Goal: Task Accomplishment & Management: Manage account settings

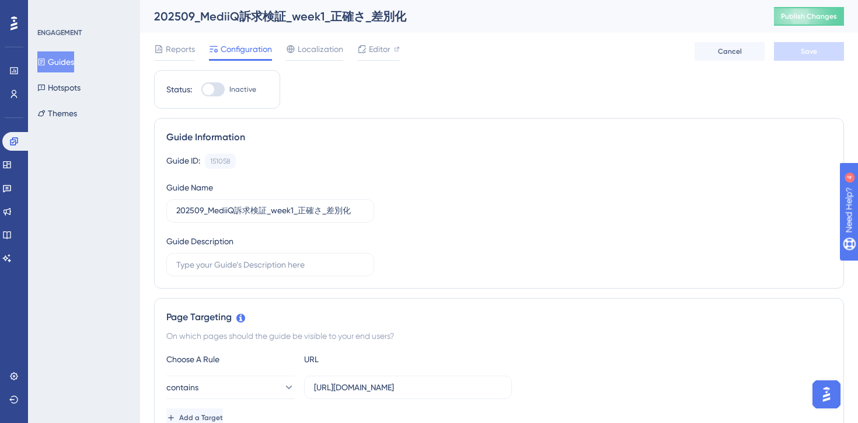
click at [209, 90] on div at bounding box center [209, 89] width 12 height 12
click at [201, 90] on input "Inactive" at bounding box center [201, 89] width 1 height 1
checkbox input "true"
click at [801, 48] on span "Save" at bounding box center [809, 51] width 16 height 9
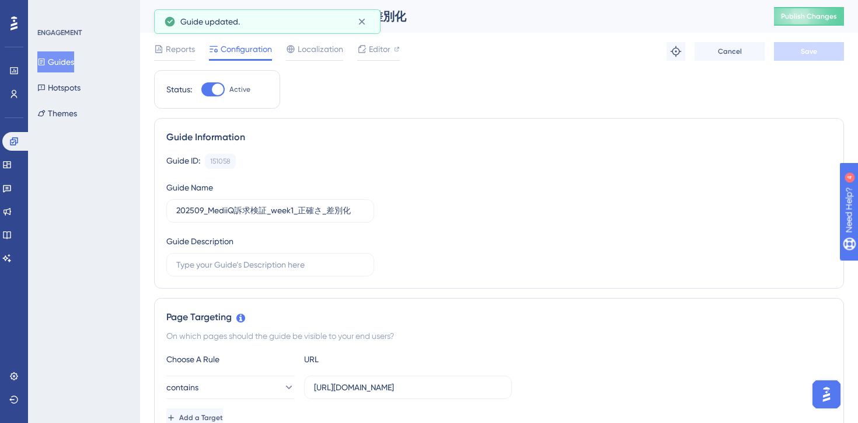
click at [67, 60] on button "Guides" at bounding box center [55, 61] width 37 height 21
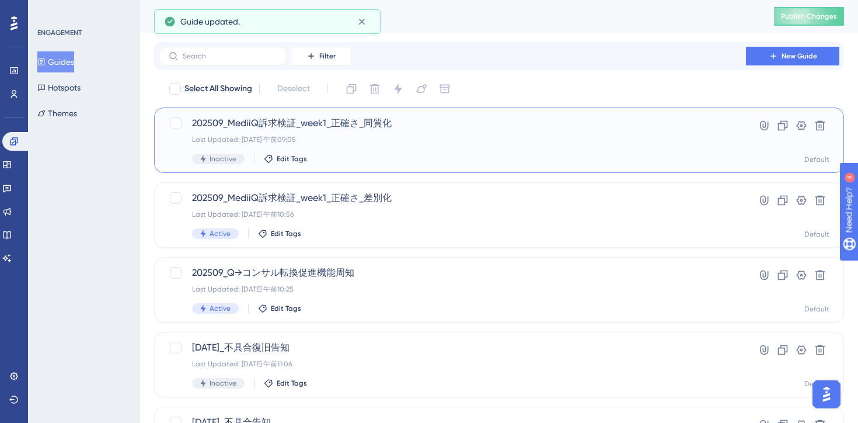
click at [456, 161] on div "Inactive Edit Tags" at bounding box center [452, 159] width 521 height 11
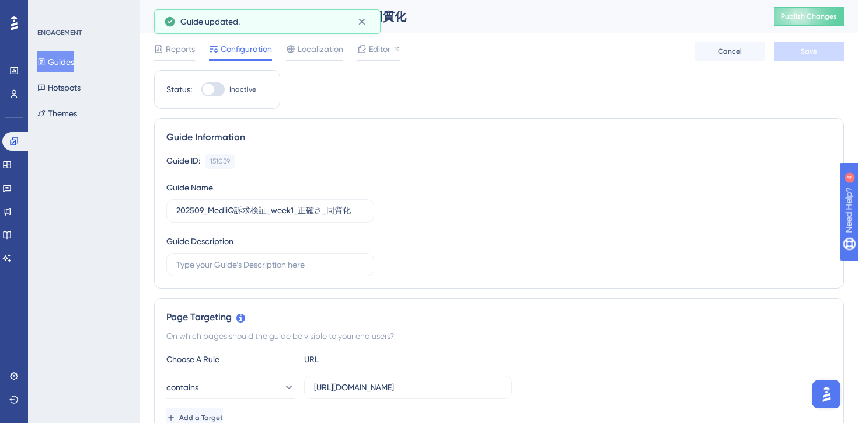
click at [216, 84] on div at bounding box center [212, 89] width 23 height 14
click at [201, 89] on input "Inactive" at bounding box center [201, 89] width 1 height 1
checkbox input "true"
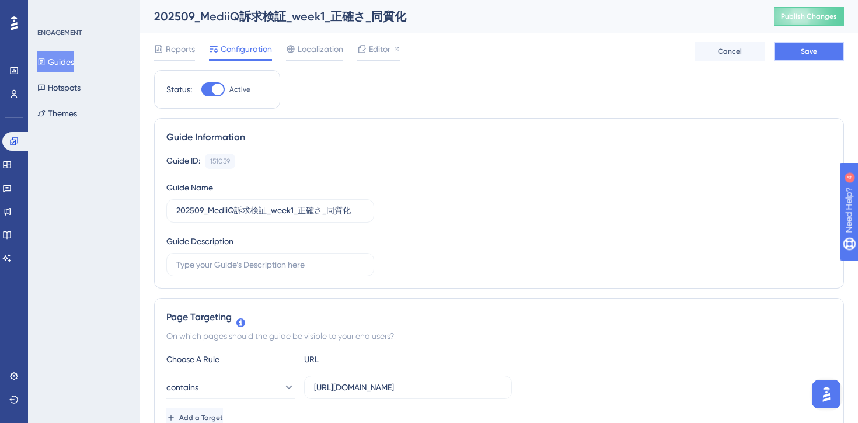
click at [794, 55] on button "Save" at bounding box center [809, 51] width 70 height 19
click at [370, 53] on span "Editor" at bounding box center [380, 49] width 22 height 14
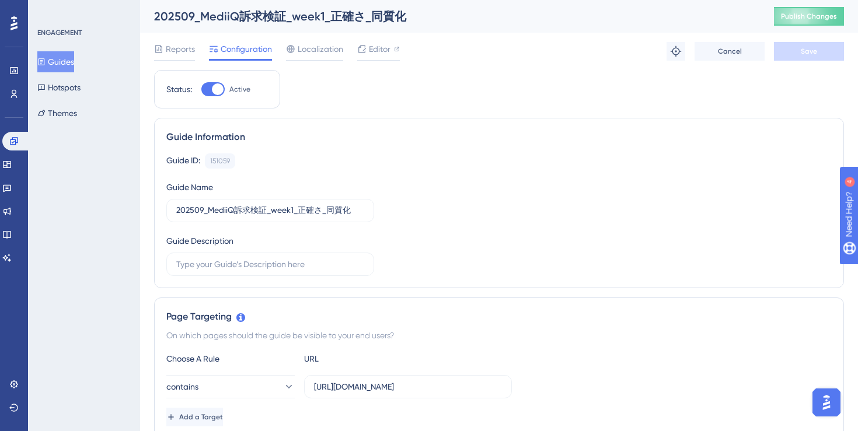
click at [61, 69] on button "Guides" at bounding box center [55, 61] width 37 height 21
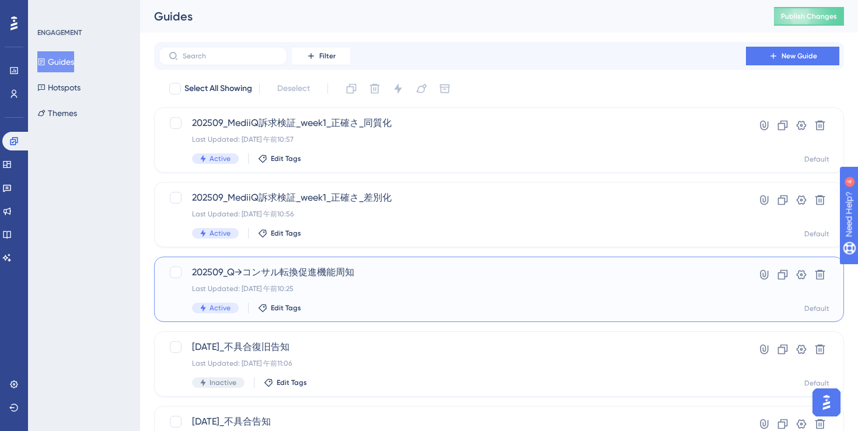
click at [403, 301] on div "202509_Q→コンサル転換促進機能周知 Last Updated: 2025年9月02日 午前10:25 Active Edit Tags" at bounding box center [452, 290] width 521 height 48
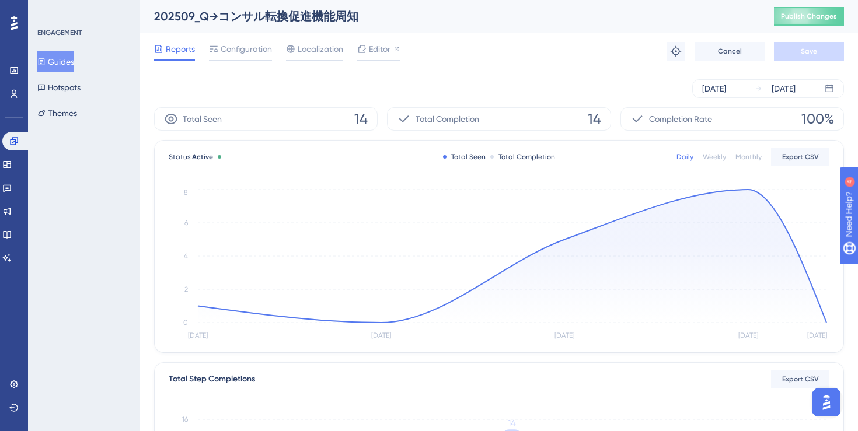
click at [506, 50] on div "Reports Configuration Localization Editor Troubleshoot Cancel Save" at bounding box center [499, 51] width 690 height 37
click at [371, 53] on span "Editor" at bounding box center [380, 49] width 22 height 14
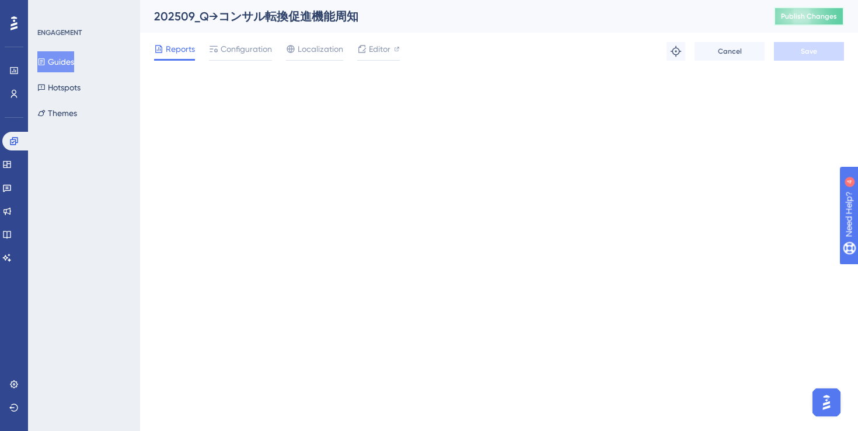
click at [794, 12] on span "Publish Changes" at bounding box center [809, 16] width 56 height 9
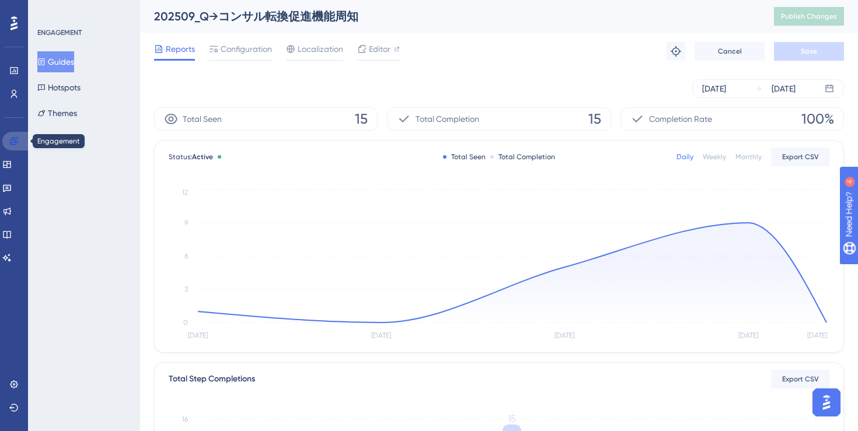
click at [4, 145] on link at bounding box center [16, 141] width 28 height 19
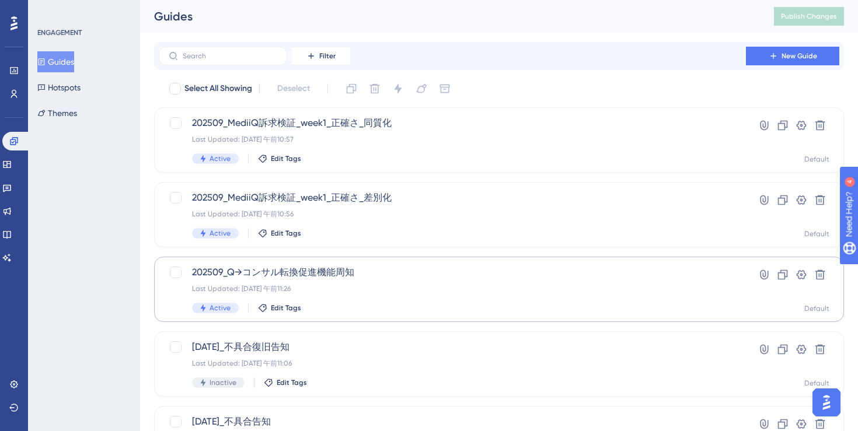
scroll to position [475, 0]
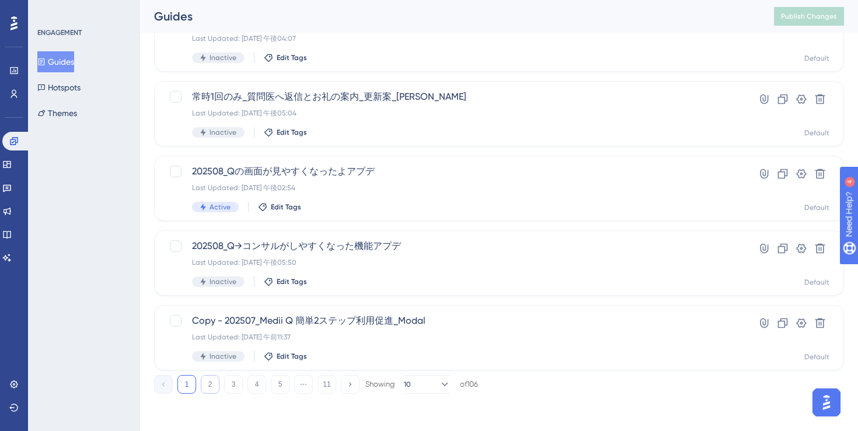
click at [213, 382] on button "2" at bounding box center [210, 384] width 19 height 19
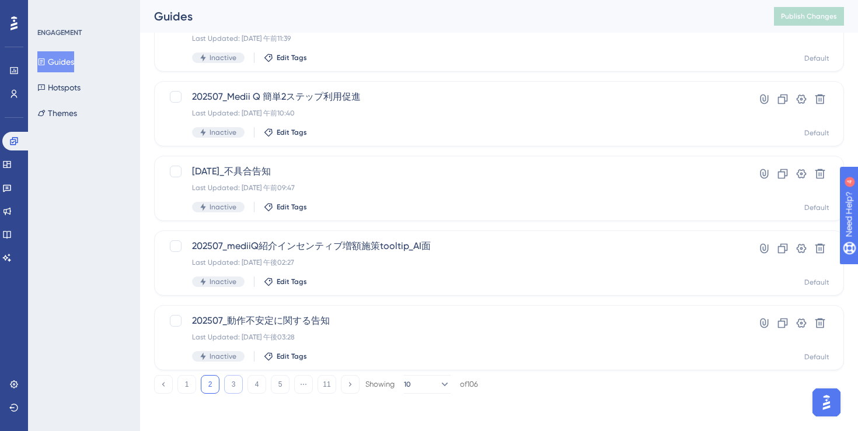
click at [229, 388] on button "3" at bounding box center [233, 384] width 19 height 19
click at [256, 382] on button "4" at bounding box center [256, 384] width 19 height 19
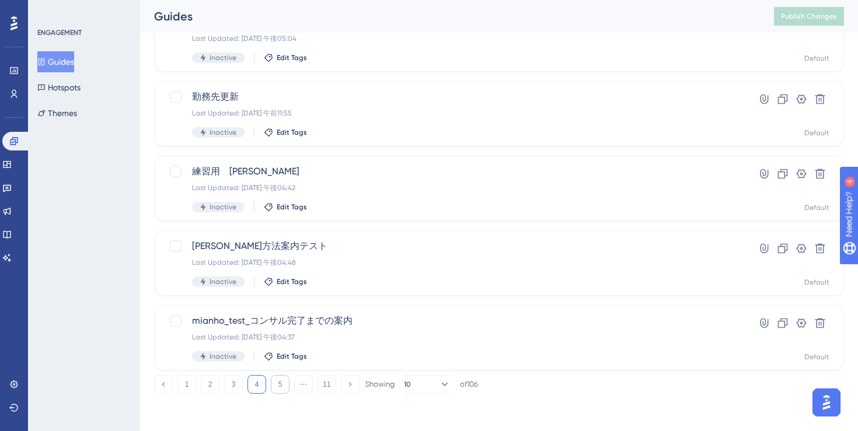
click at [283, 381] on button "5" at bounding box center [280, 384] width 19 height 19
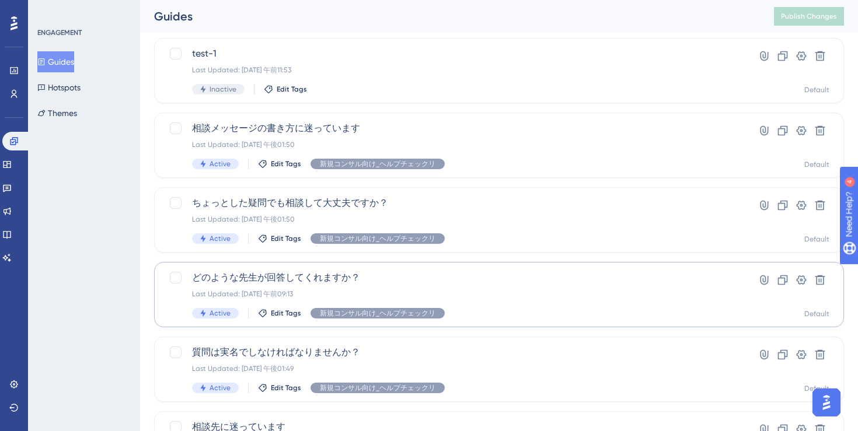
scroll to position [360, 0]
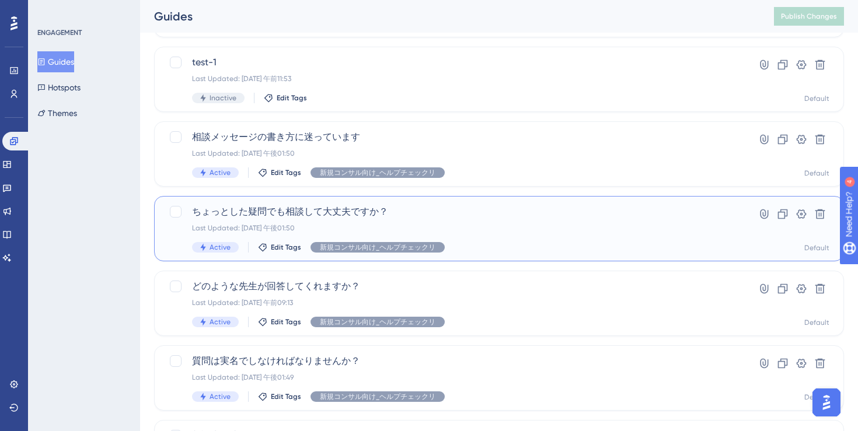
click at [395, 200] on div "ちょっとした疑問でも相談して大丈夫ですか？ Last Updated: 2025年4月23日 午後01:50 Active Edit Tags 新規コンサル向…" at bounding box center [499, 228] width 690 height 65
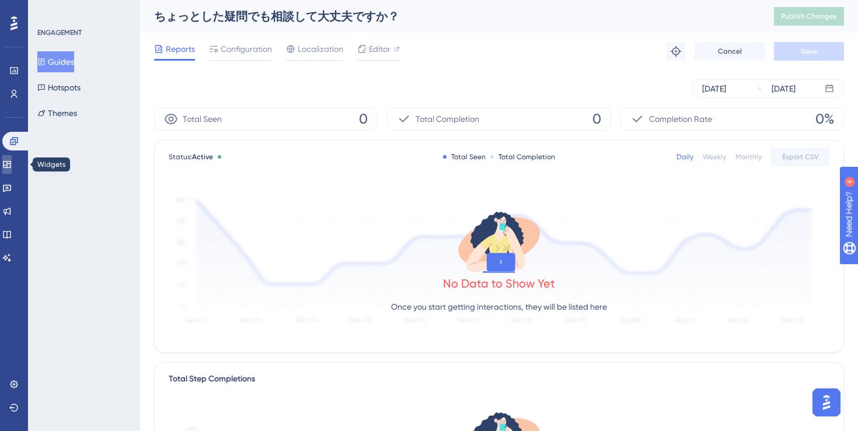
click at [11, 164] on icon at bounding box center [7, 164] width 8 height 7
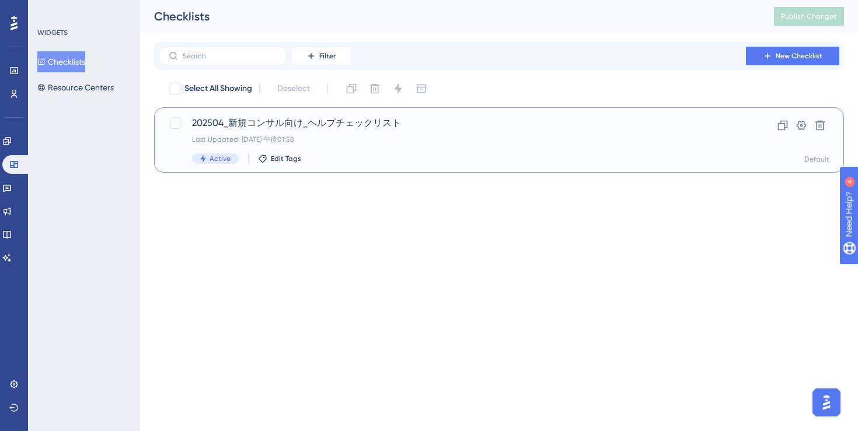
click at [428, 136] on div "Last Updated: 2025年6月06日 午後01:58" at bounding box center [452, 139] width 521 height 9
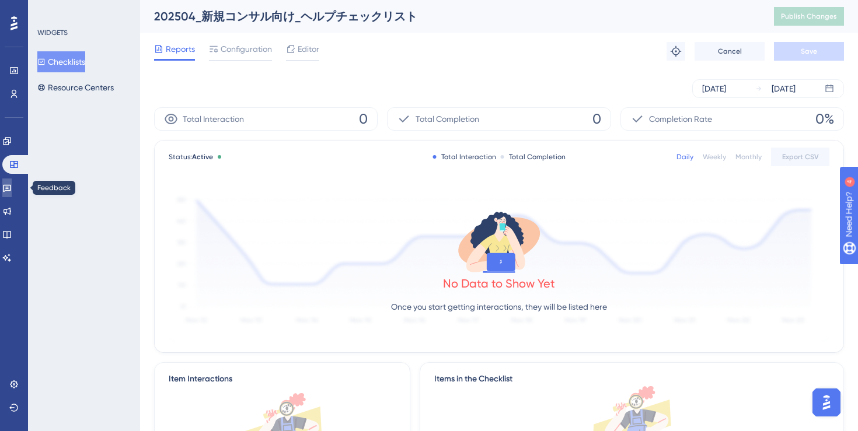
click at [12, 183] on icon at bounding box center [6, 187] width 9 height 9
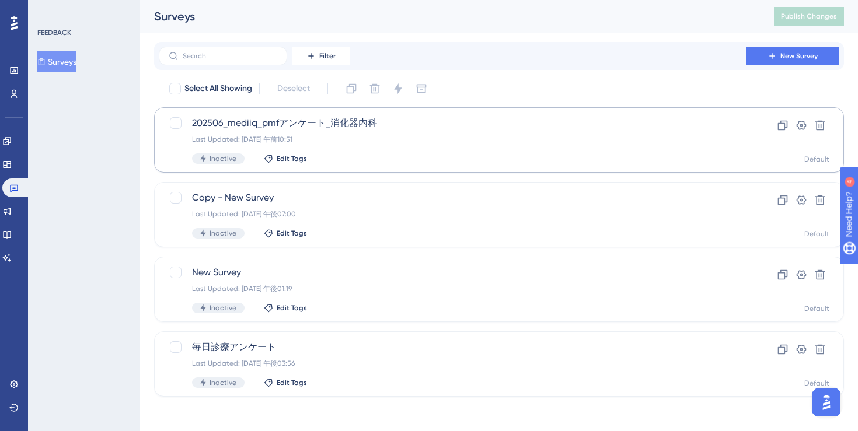
scroll to position [3, 0]
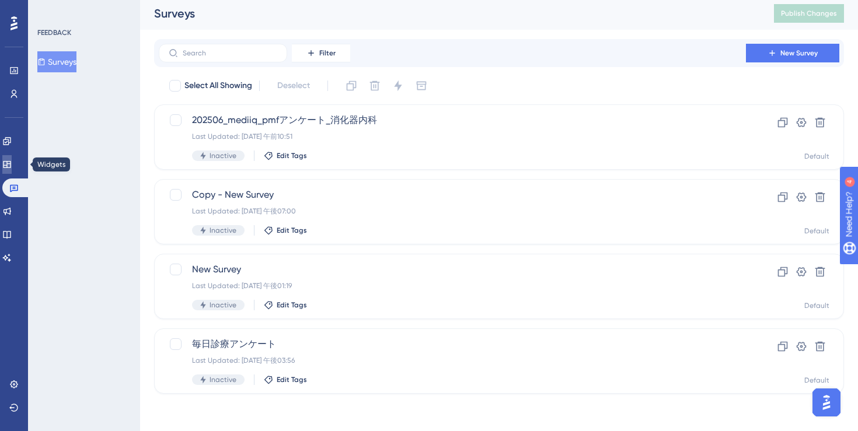
click at [11, 170] on link at bounding box center [6, 164] width 9 height 19
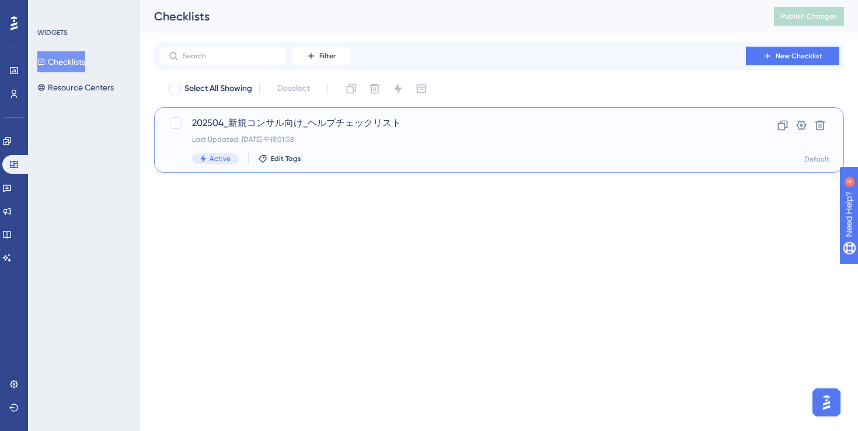
click at [468, 137] on div "Last Updated: 2025年6月06日 午後01:58" at bounding box center [452, 139] width 521 height 9
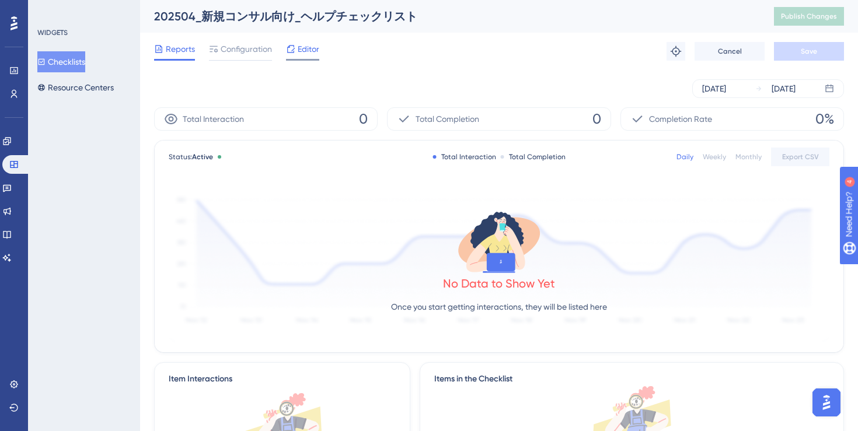
click at [306, 54] on span "Editor" at bounding box center [309, 49] width 22 height 14
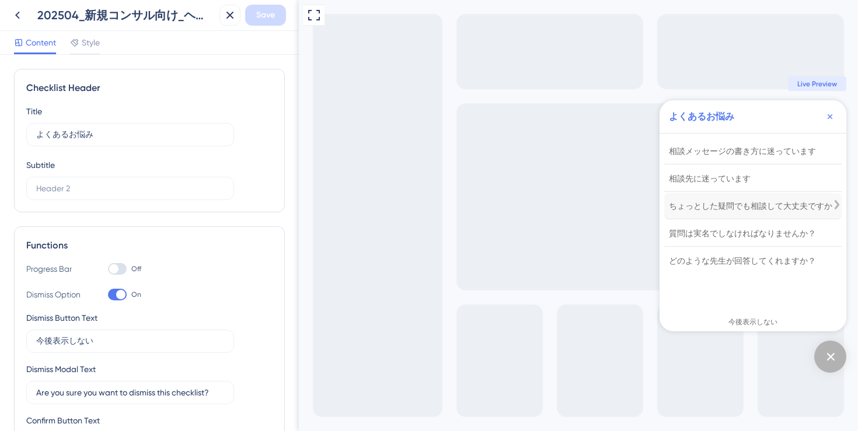
click at [715, 201] on div "ちょっとした疑問でも相談して大丈夫ですか？" at bounding box center [755, 206] width 172 height 14
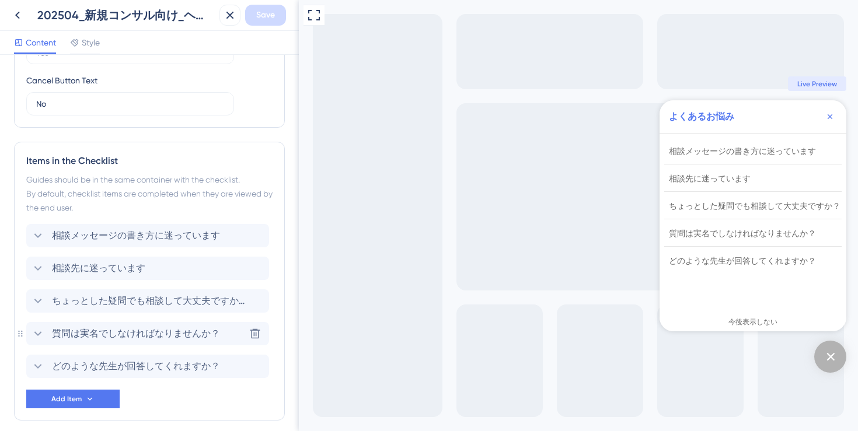
scroll to position [442, 0]
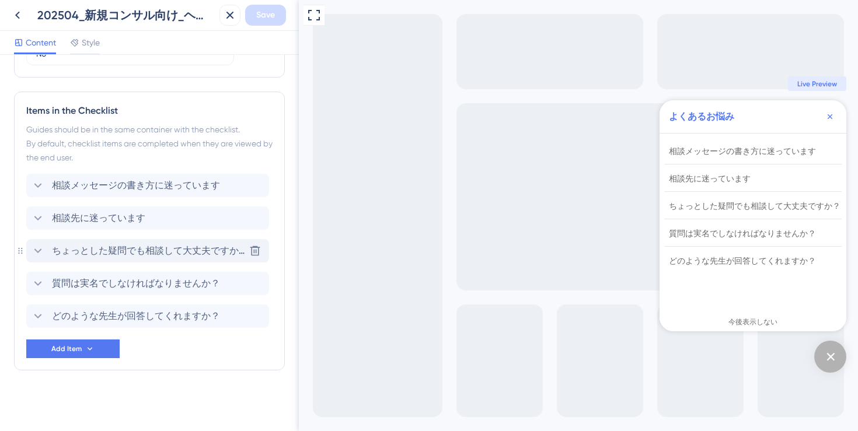
click at [140, 256] on span "ちょっとした疑問でも相談して大丈夫ですか？" at bounding box center [148, 251] width 193 height 14
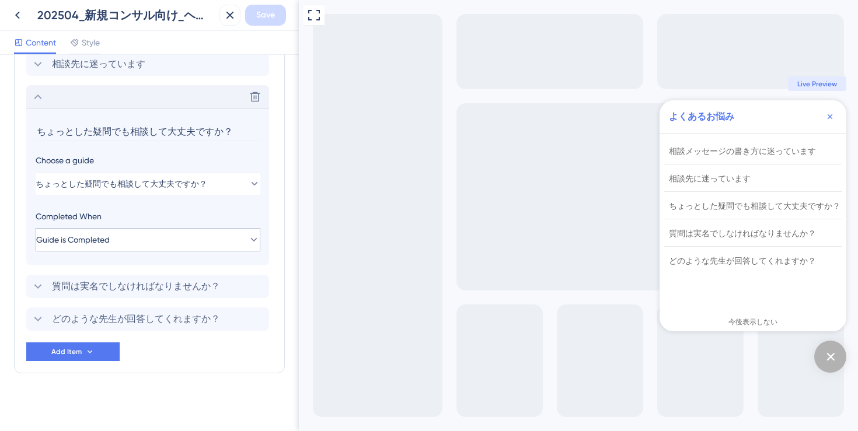
scroll to position [599, 0]
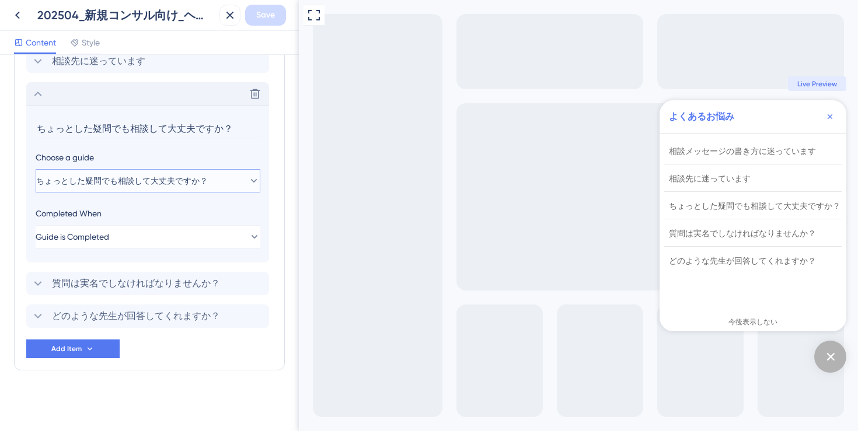
click at [156, 184] on span "ちょっとした疑問でも相談して大丈夫ですか？" at bounding box center [122, 181] width 172 height 14
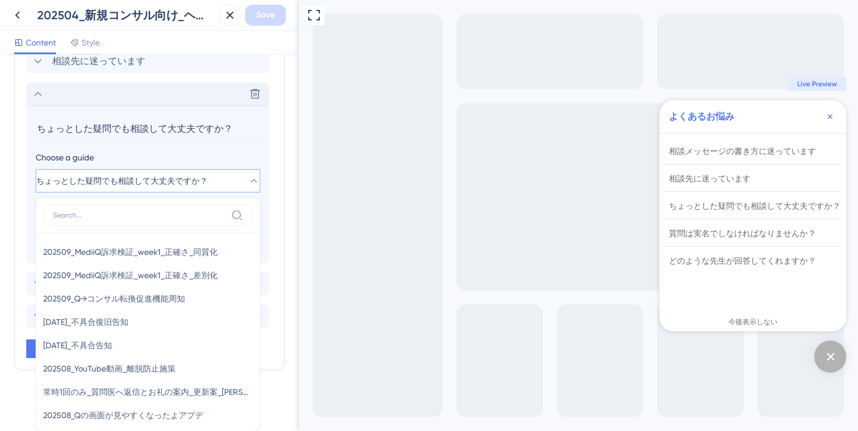
scroll to position [661, 0]
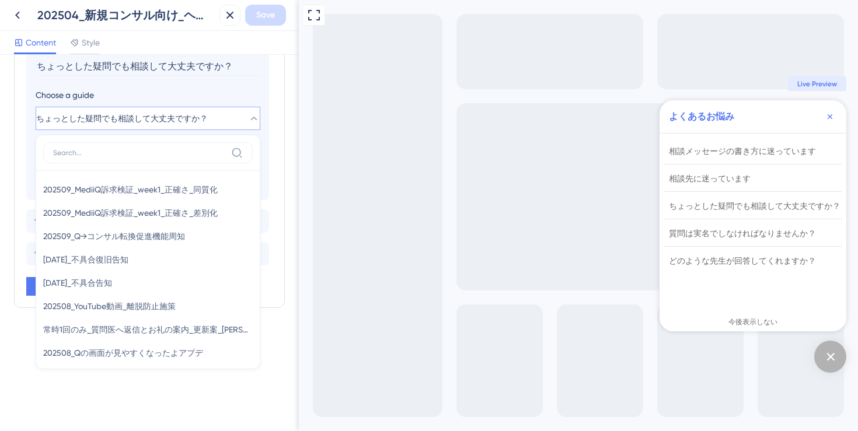
click at [285, 96] on div "Checklist Header Title よくあるお悩み Subtitle Functions Progress Bar Off Dismiss Opti…" at bounding box center [149, 243] width 299 height 376
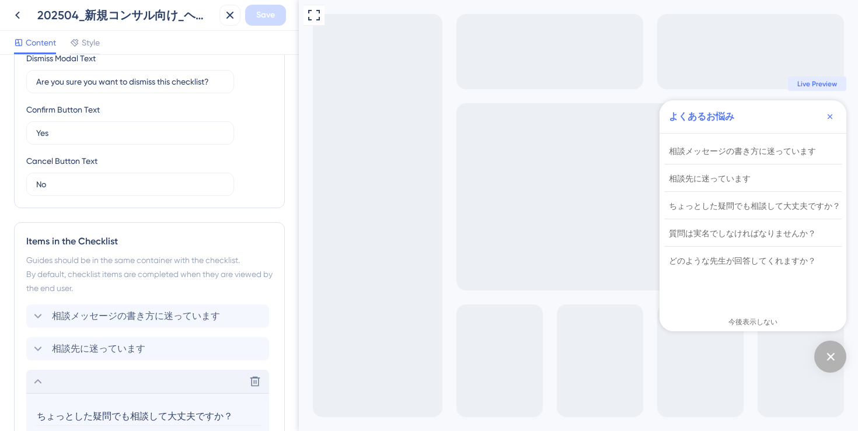
scroll to position [0, 0]
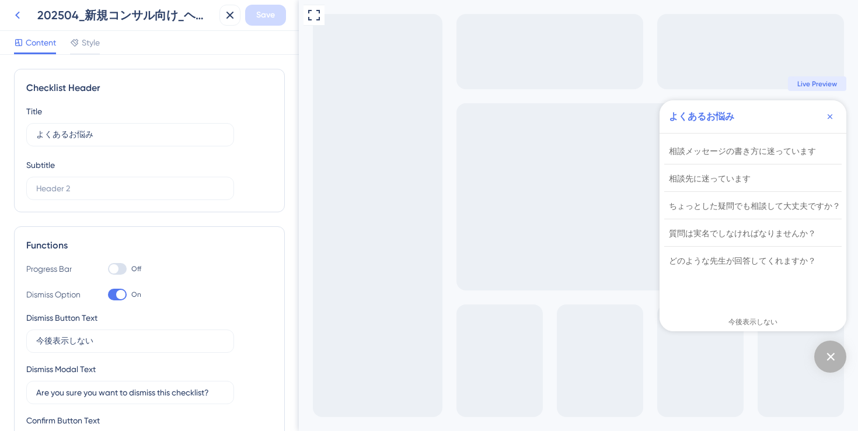
click at [16, 18] on icon at bounding box center [18, 15] width 14 height 14
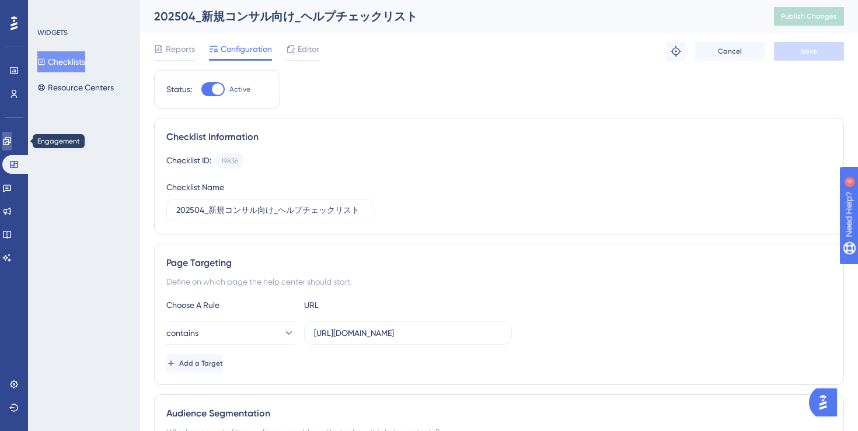
click at [12, 142] on icon at bounding box center [6, 141] width 9 height 9
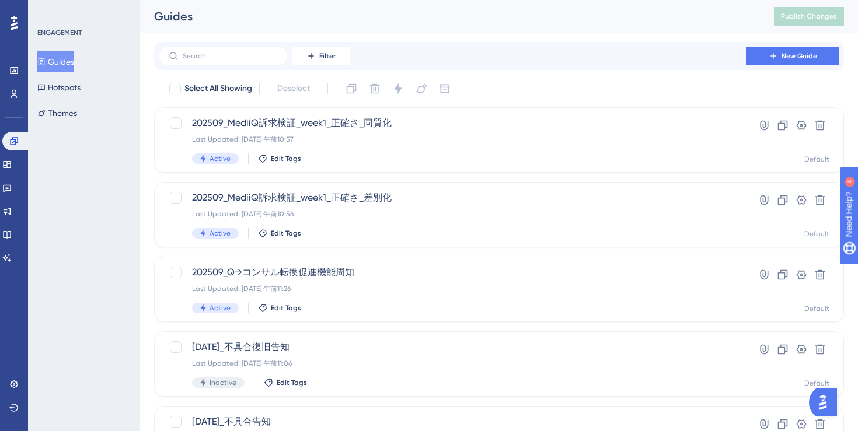
click at [230, 44] on div "Filter New Guide" at bounding box center [499, 56] width 690 height 28
click at [232, 54] on input "text" at bounding box center [230, 56] width 95 height 8
type input "ch"
checkbox input "true"
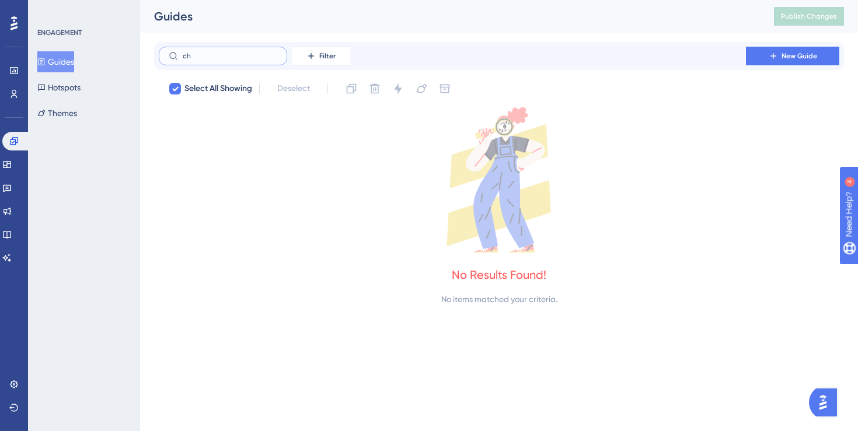
type input "ちょ"
checkbox input "false"
type input "ちょt"
checkbox input "true"
type input "ちょっと"
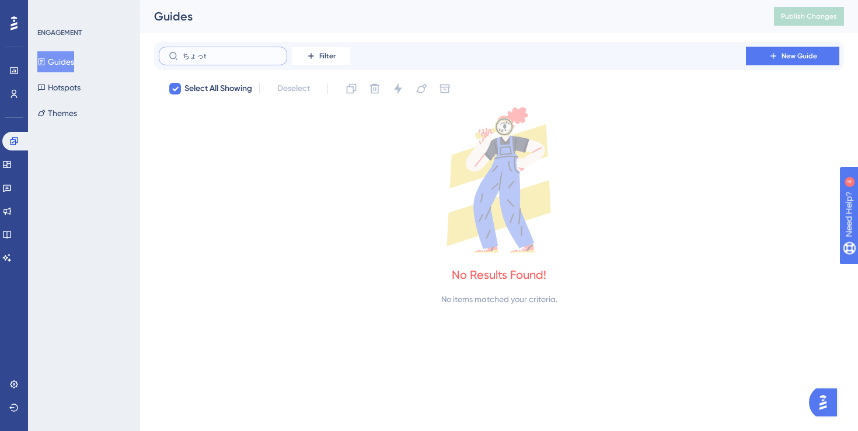
checkbox input "false"
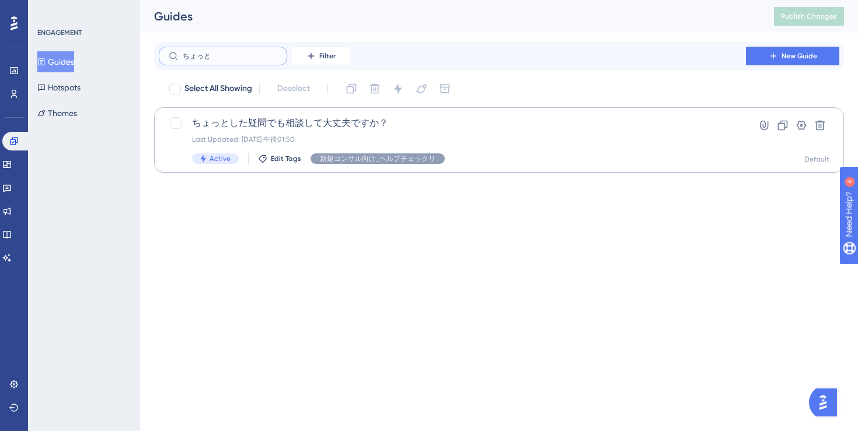
type input "ちょっと"
click at [399, 125] on span "ちょっとした疑問でも相談して大丈夫ですか？" at bounding box center [452, 123] width 521 height 14
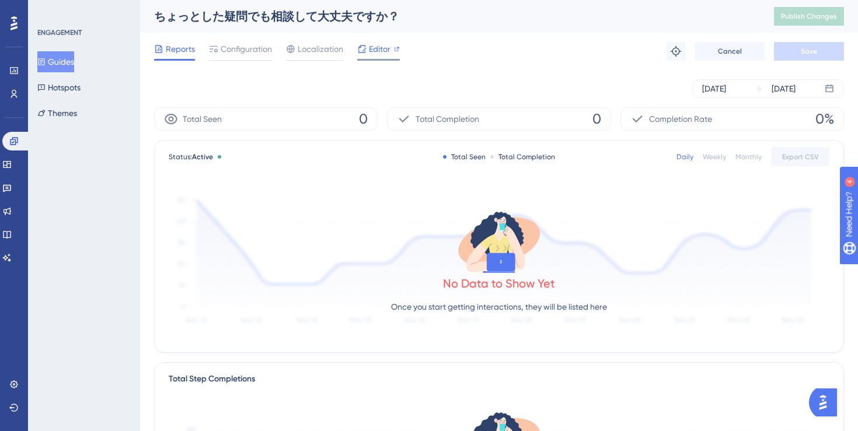
click at [382, 53] on span "Editor" at bounding box center [380, 49] width 22 height 14
click at [54, 61] on button "Guides" at bounding box center [55, 61] width 37 height 21
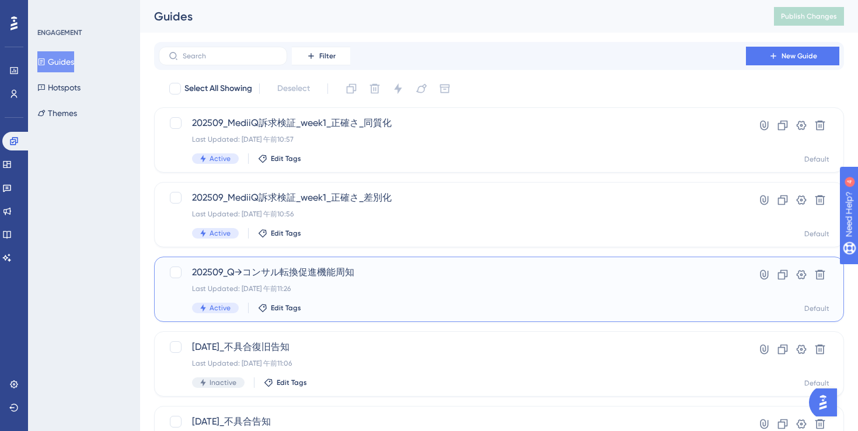
click at [440, 284] on div "Last Updated: 2025年9月02日 午前11:26" at bounding box center [452, 288] width 521 height 9
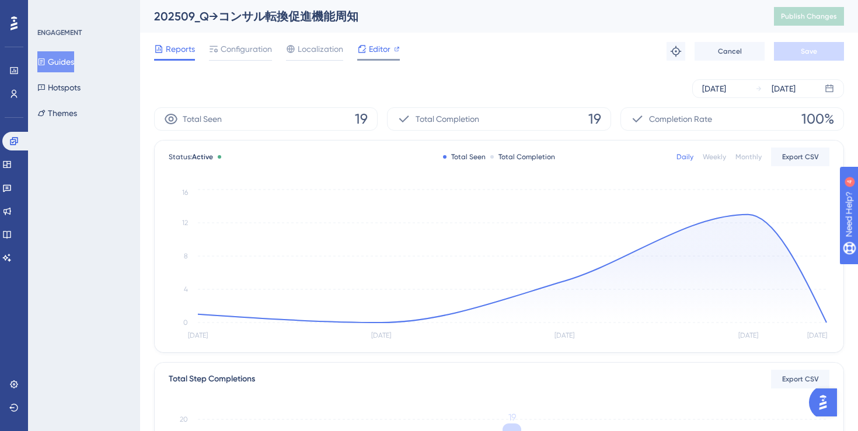
click at [375, 56] on div "Editor" at bounding box center [378, 51] width 43 height 19
click at [65, 66] on button "Guides" at bounding box center [55, 61] width 37 height 21
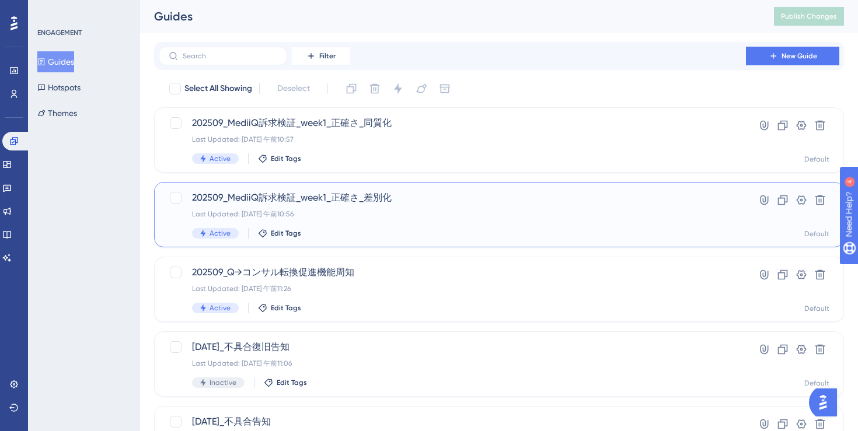
click at [454, 213] on div "Last Updated: 2025年9月02日 午前10:56" at bounding box center [452, 214] width 521 height 9
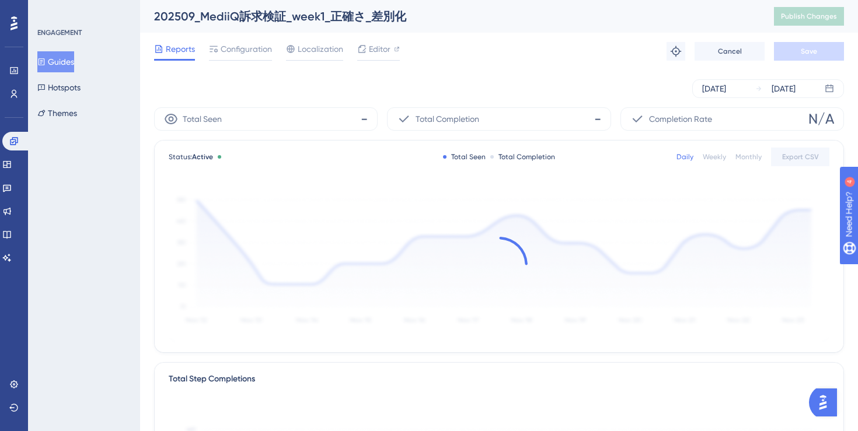
click at [311, 18] on div "202509_MediiQ訴求検証_week1_正確さ_差別化" at bounding box center [449, 16] width 591 height 16
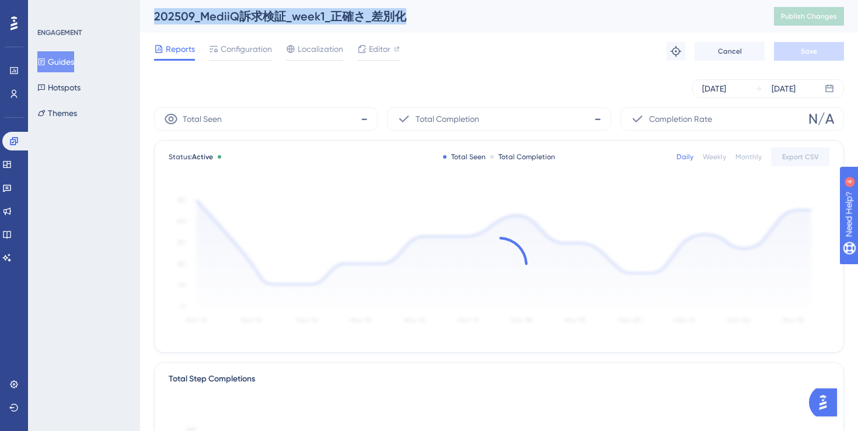
copy div "202509_MediiQ訴求検証_week1_正確さ_差別化"
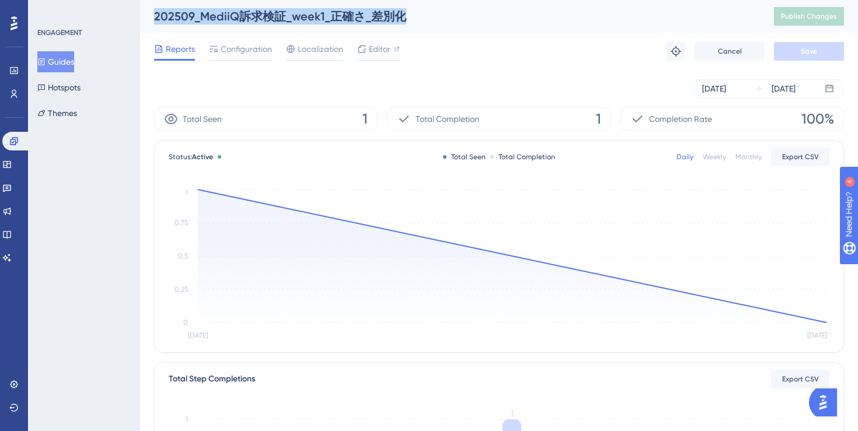
click at [69, 64] on button "Guides" at bounding box center [55, 61] width 37 height 21
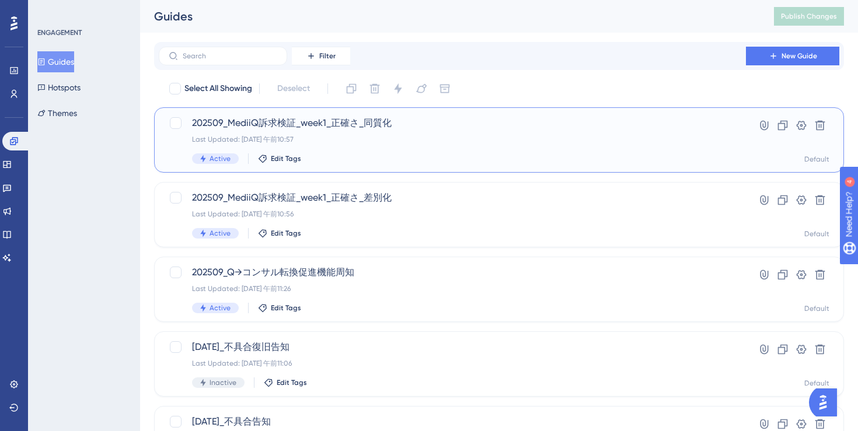
click at [423, 148] on div "202509_MediiQ訴求検証_week1_正確さ_同質化 Last Updated: 2025年9月02日 午前10:57 Active Edit Ta…" at bounding box center [452, 140] width 521 height 48
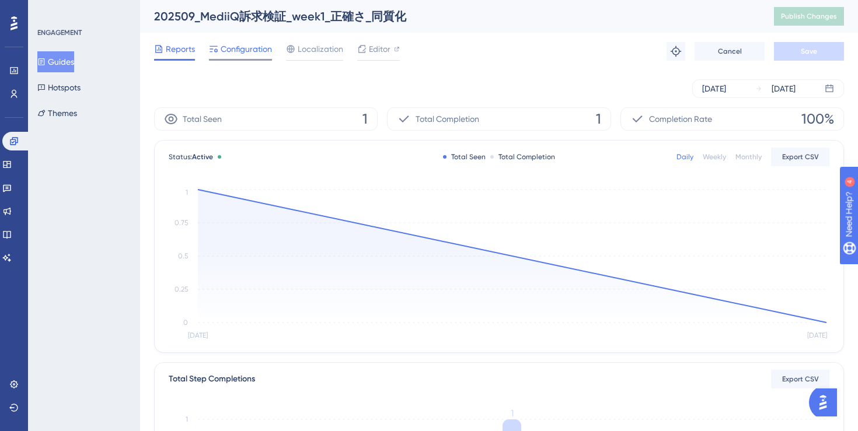
click at [255, 48] on span "Configuration" at bounding box center [246, 49] width 51 height 14
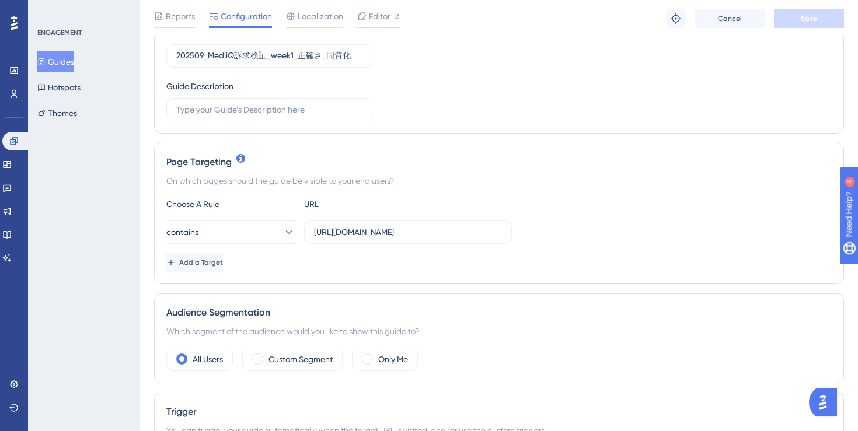
scroll to position [225, 0]
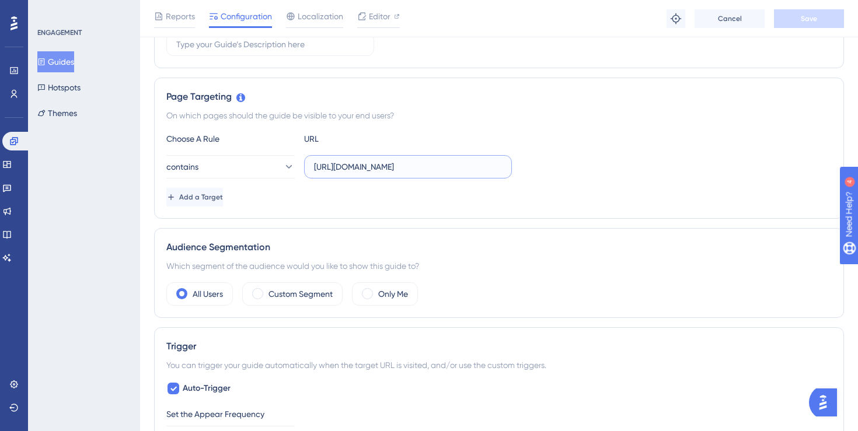
click at [456, 172] on input "https://stg-e-consult.medii.jp/top" at bounding box center [408, 167] width 188 height 13
paste input "?utm_source=20250903_usgd_ai_1_gen_spn_qtest-w1-a"
click at [523, 184] on div "Choose A Rule URL contains https://stg-e-consult.medii.jp/top?utm_source=202509…" at bounding box center [498, 169] width 665 height 75
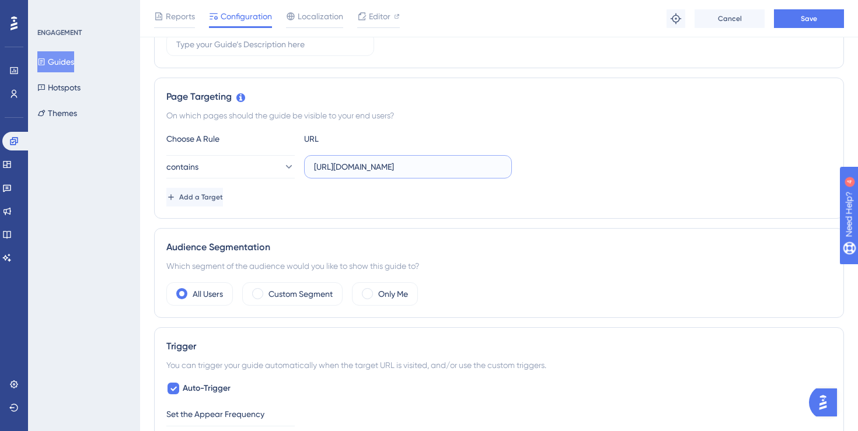
click at [384, 170] on input "https://stg-e-consult.medii.jp/top?utm_source=20250903_usgd_ai_1_gen_spn_qtest-…" at bounding box center [408, 167] width 188 height 13
click at [587, 166] on div "contains https://stg-e-consult.medii.jp/top?utm_source=20250903_usgd_ai_1_gen_s…" at bounding box center [498, 166] width 665 height 23
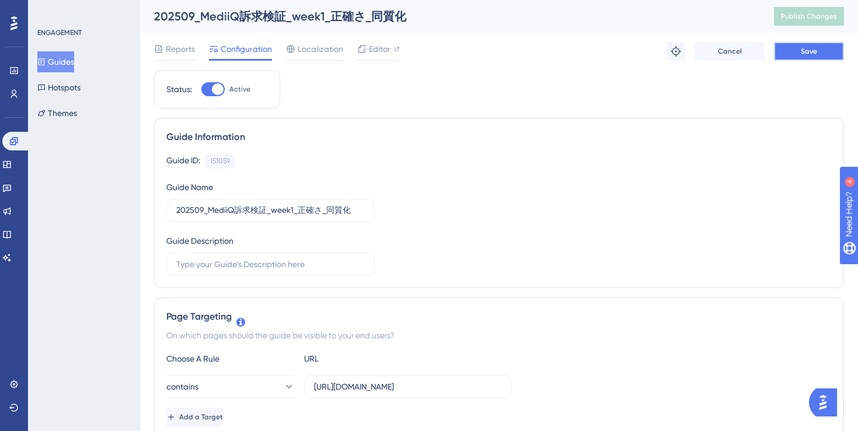
click at [807, 51] on span "Save" at bounding box center [809, 51] width 16 height 9
drag, startPoint x: 479, startPoint y: 385, endPoint x: 612, endPoint y: 379, distance: 133.2
click at [612, 379] on div "contains https://stg-e-consult.medii.jp/top?utm_source=20250903_usgd_ai_1_gen_s…" at bounding box center [498, 386] width 665 height 23
click at [499, 387] on input "https://stg-e-consult.medii.jp/top?utm_source=20250903_usgd_ai_1_gen_spn_qtest-…" at bounding box center [408, 387] width 188 height 13
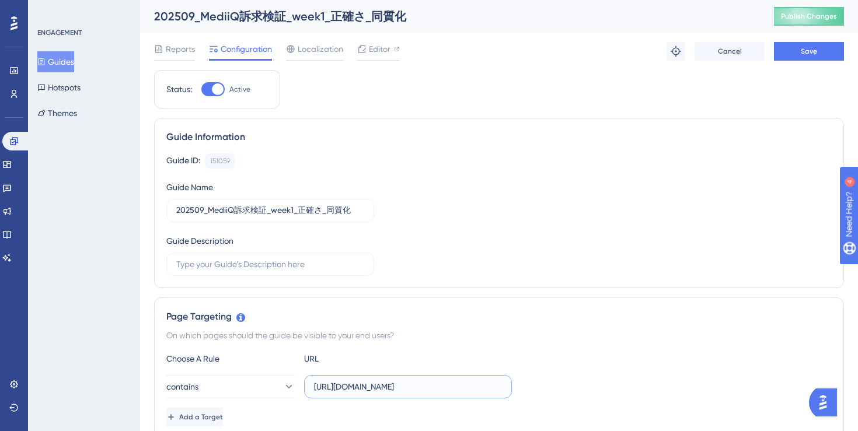
scroll to position [0, 152]
type input "https://stg-e-consult.medii.jp/top?utm_source=20250903_usgd_ai_1_gen_spn_qtest-…"
click at [792, 50] on button "Save" at bounding box center [809, 51] width 70 height 19
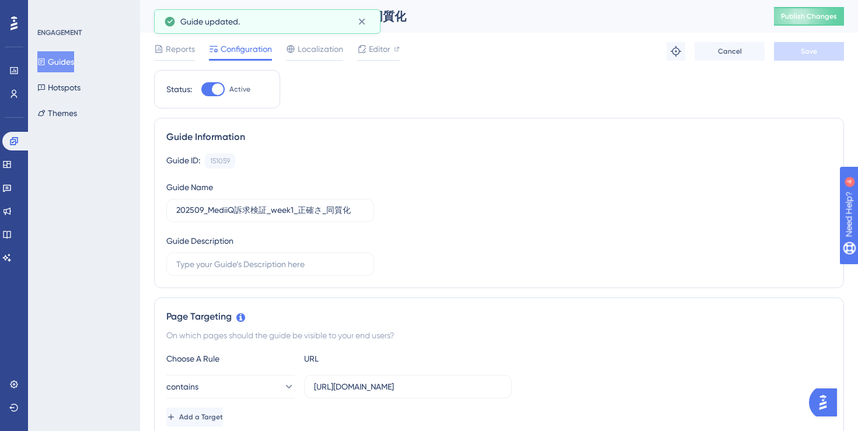
click at [54, 63] on button "Guides" at bounding box center [55, 61] width 37 height 21
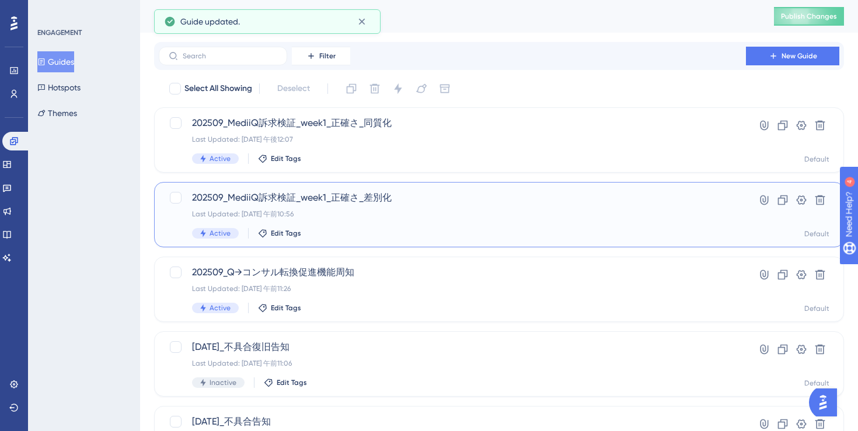
click at [400, 225] on div "202509_MediiQ訴求検証_week1_正確さ_差別化 Last Updated: 2025年9月02日 午前10:56 Active Edit Ta…" at bounding box center [452, 215] width 521 height 48
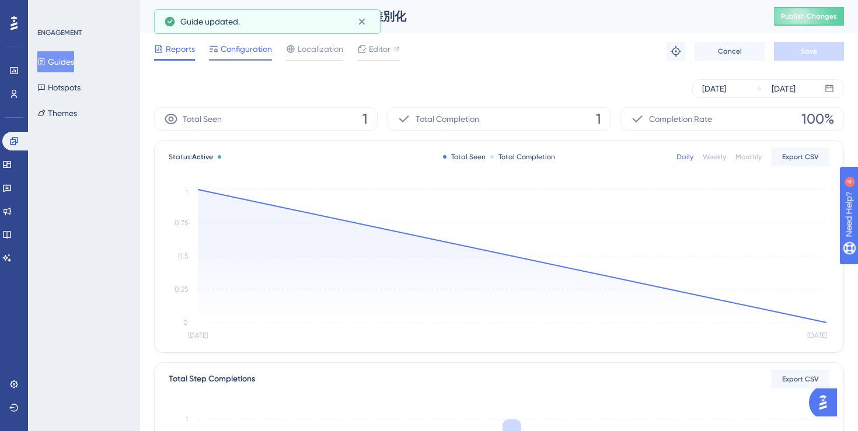
click at [247, 47] on span "Configuration" at bounding box center [246, 49] width 51 height 14
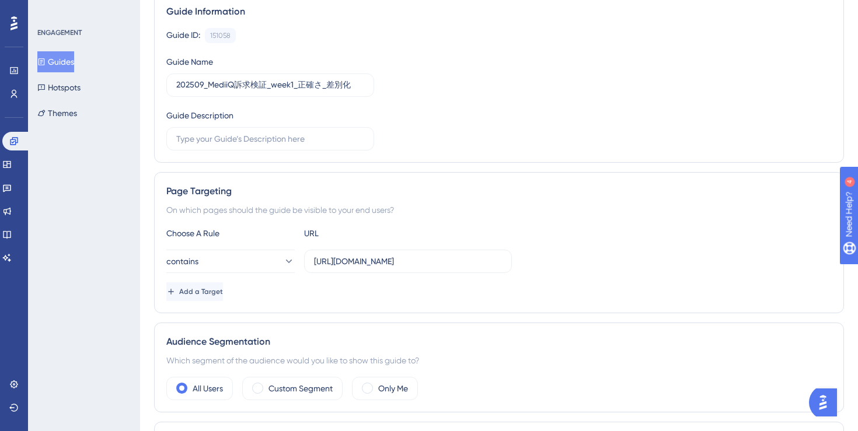
scroll to position [149, 0]
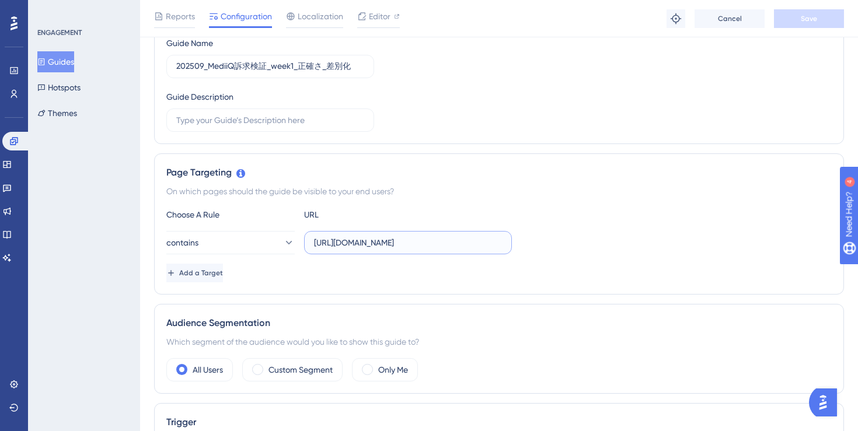
click at [406, 247] on input "https://stg-e-consult.medii.jp/top" at bounding box center [408, 242] width 188 height 13
paste input "e-consult.medii.jp/ai-assistant?utm_source=20250903_usgd_ai_1_gen_spn_qtest-w1-b"
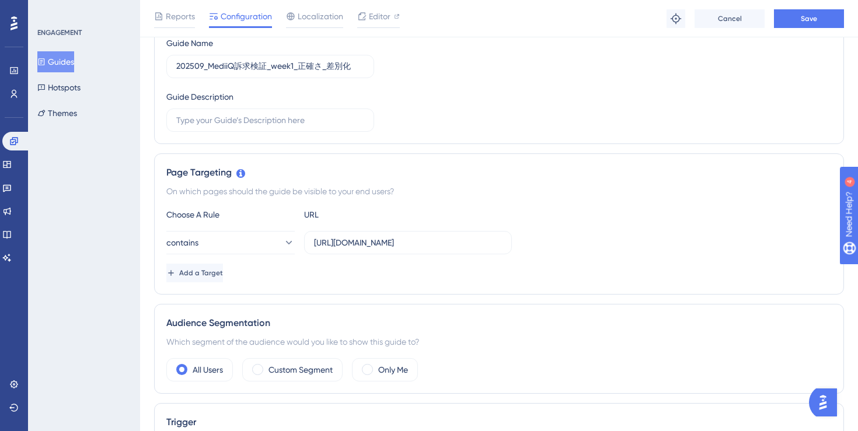
click at [396, 280] on div "Add a Target" at bounding box center [498, 273] width 665 height 19
click at [459, 246] on input "https://stg-e-consult.medii.jp/top" at bounding box center [408, 242] width 188 height 13
paste input "https://stg-e-consult.medii.jp/top"
paste input "?utm_source=20250903_usgd_ai_1_gen_spn_qtest-w1-a"
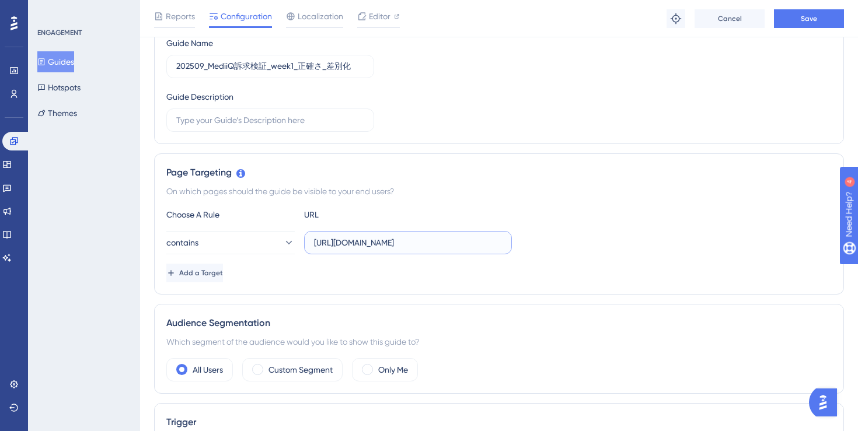
scroll to position [0, 152]
type input "https://stg-e-consult.medii.jp/top?utm_source=20250903_usgd_ai_1_gen_spn_qtest-…"
click at [641, 196] on div "On which pages should the guide be visible to your end users?" at bounding box center [498, 191] width 665 height 14
click at [794, 19] on button "Save" at bounding box center [809, 18] width 70 height 19
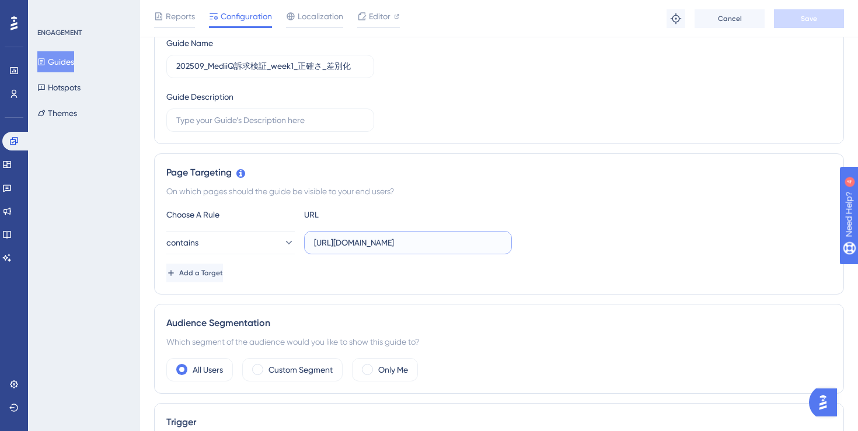
drag, startPoint x: 382, startPoint y: 240, endPoint x: 585, endPoint y: 246, distance: 202.6
click at [585, 246] on div "contains https://stg-e-consult.medii.jp/top?utm_source=20250903_usgd_ai_1_gen_s…" at bounding box center [498, 242] width 665 height 23
click at [492, 243] on input "https://stg-e-consult.medii.jp/top?utm_source=20250903_usgd_ai_1_gen_spn_qtest-…" at bounding box center [408, 242] width 188 height 13
drag, startPoint x: 482, startPoint y: 242, endPoint x: 553, endPoint y: 242, distance: 71.2
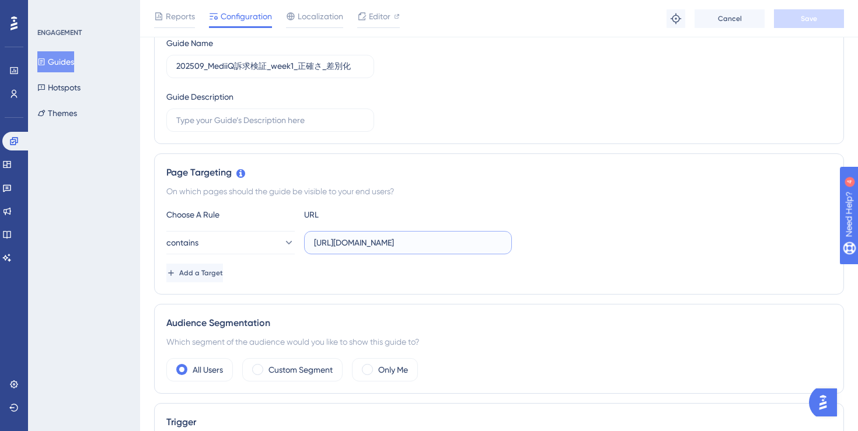
click at [553, 242] on div "contains https://stg-e-consult.medii.jp/top?utm_source=20250903_usgd_ai_1_gen_s…" at bounding box center [498, 242] width 665 height 23
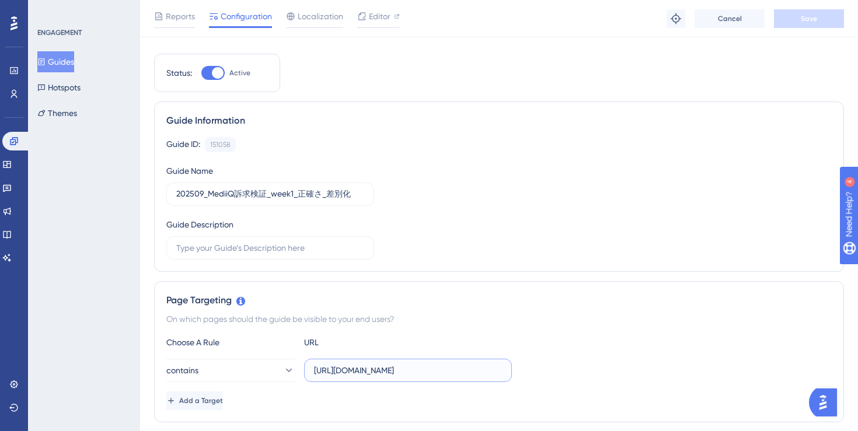
scroll to position [0, 0]
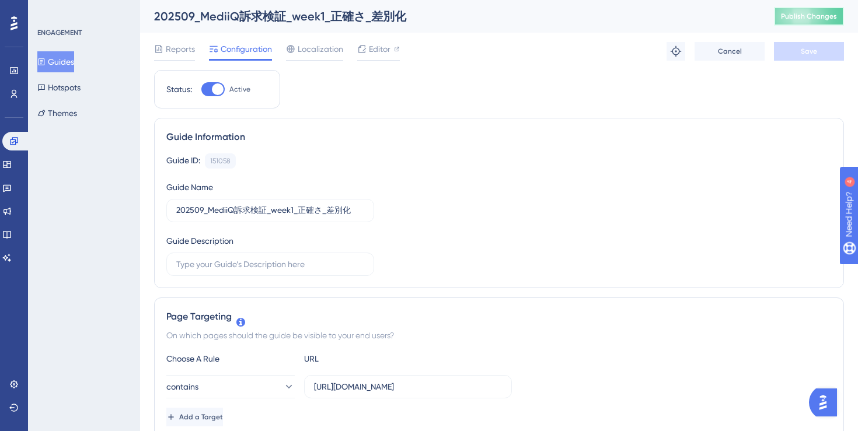
click at [813, 15] on span "Publish Changes" at bounding box center [809, 16] width 56 height 9
click at [55, 63] on button "Guides" at bounding box center [55, 61] width 37 height 21
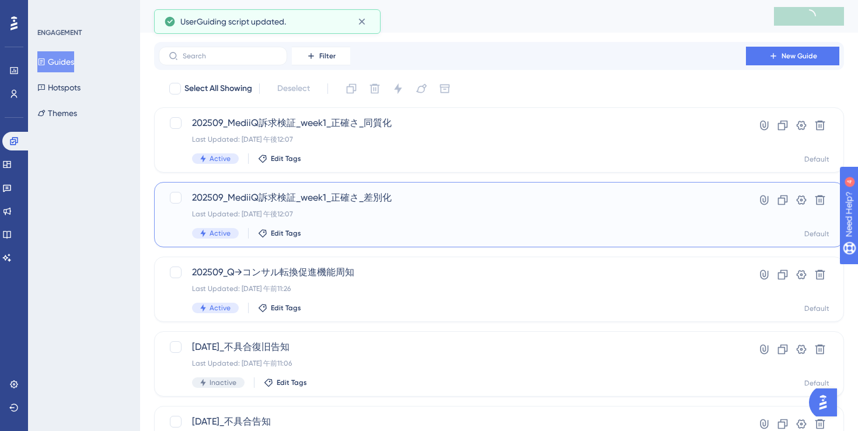
click at [467, 211] on div "Last Updated: 2025年9月02日 午後12:07" at bounding box center [452, 214] width 521 height 9
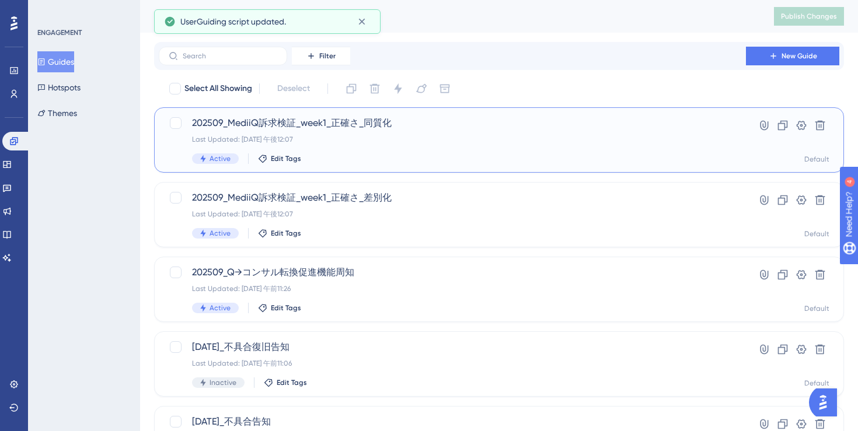
click at [425, 147] on div "202509_MediiQ訴求検証_week1_正確さ_同質化 Last Updated: 2025年9月02日 午後12:07 Active Edit Ta…" at bounding box center [452, 140] width 521 height 48
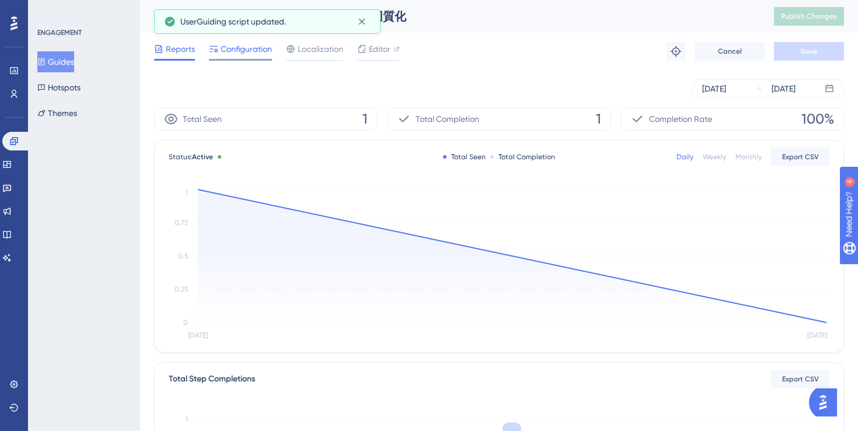
click at [230, 47] on span "Configuration" at bounding box center [246, 49] width 51 height 14
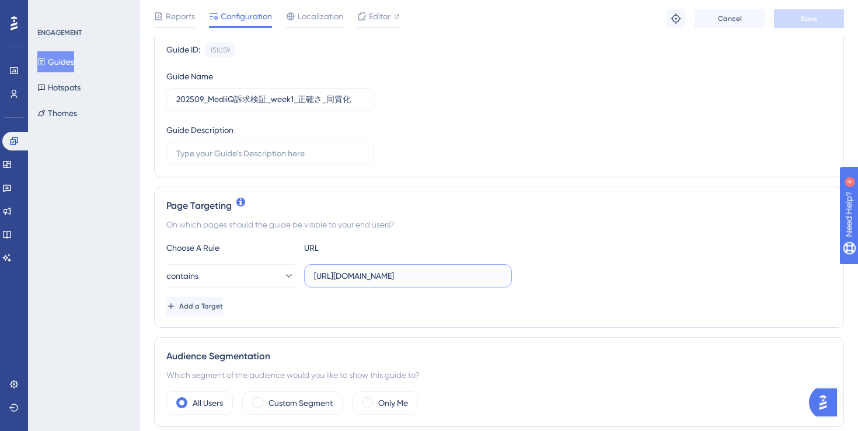
scroll to position [0, 152]
drag, startPoint x: 452, startPoint y: 276, endPoint x: 587, endPoint y: 276, distance: 134.3
click at [587, 276] on div "contains https://stg-e-consult.medii.jp/top?utm_source=20250903_usgd_ai_1_gen_s…" at bounding box center [498, 275] width 665 height 23
click at [587, 256] on div "Choose A Rule URL contains https://stg-e-consult.medii.jp/top?utm_source=202509…" at bounding box center [498, 278] width 665 height 75
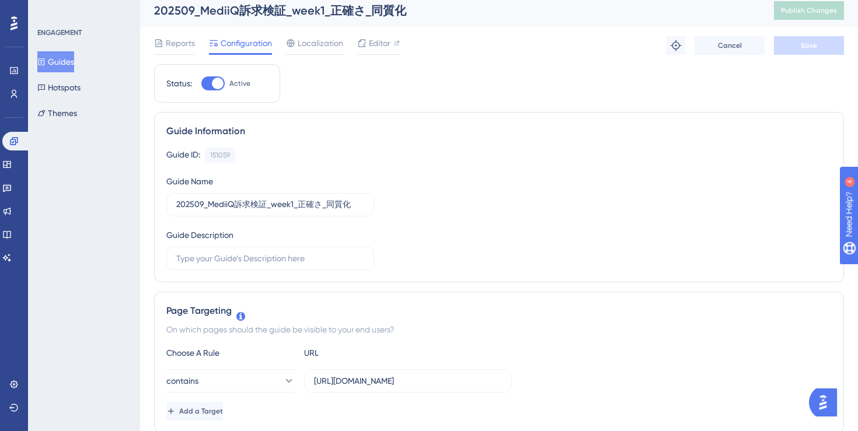
scroll to position [0, 0]
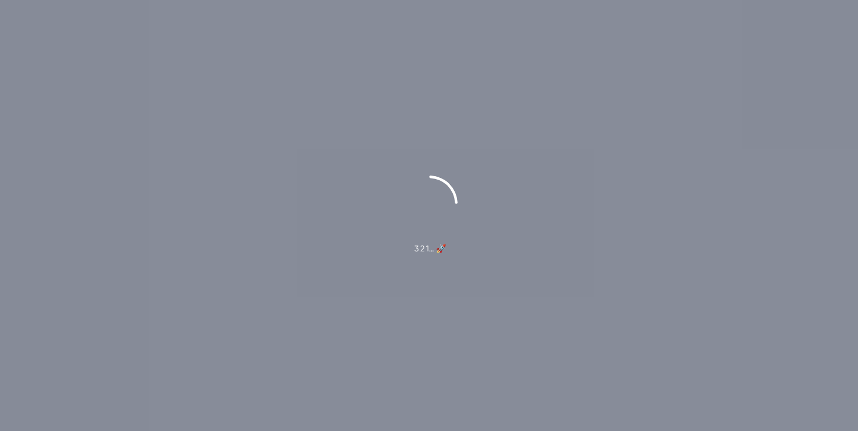
click at [236, 366] on div "3 2 1… 🚀" at bounding box center [429, 215] width 858 height 431
